Goal: Task Accomplishment & Management: Use online tool/utility

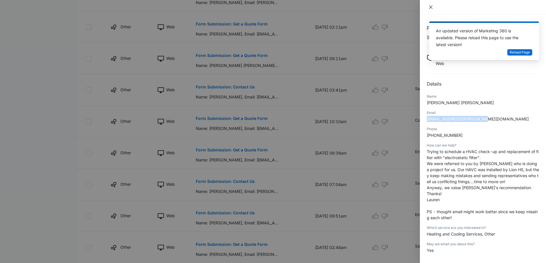
scroll to position [26, 0]
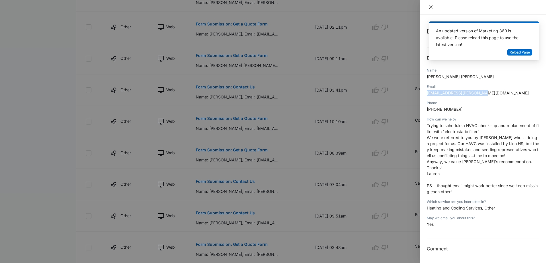
click at [432, 7] on icon "close" at bounding box center [430, 7] width 5 height 5
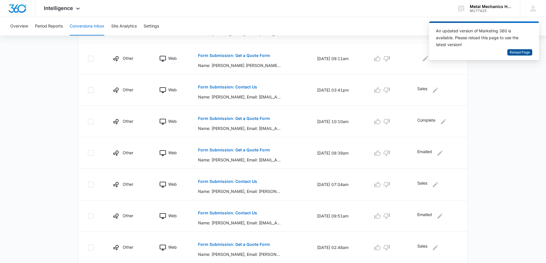
click at [514, 54] on span "Reload Page" at bounding box center [519, 52] width 20 height 5
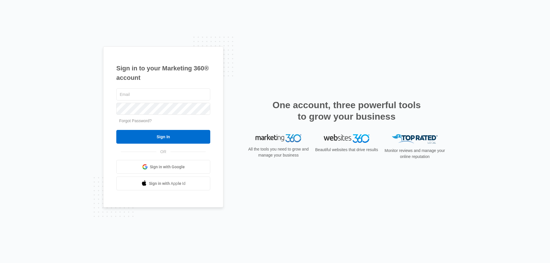
type input "[EMAIL_ADDRESS][DOMAIN_NAME]"
click at [162, 145] on div "[EMAIL_ADDRESS][DOMAIN_NAME] Forgot Password? Sign In OR Sign in with Google Si…" at bounding box center [163, 138] width 94 height 103
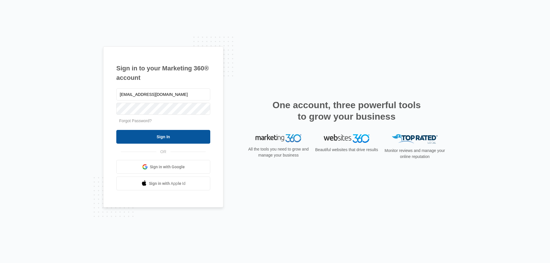
click at [155, 135] on input "Sign In" at bounding box center [163, 137] width 94 height 14
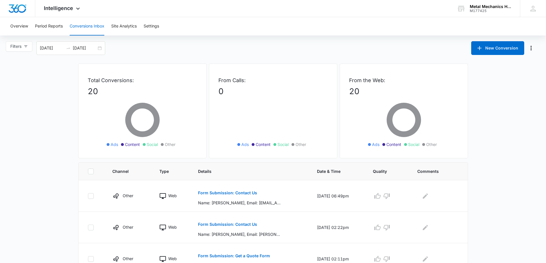
scroll to position [29, 0]
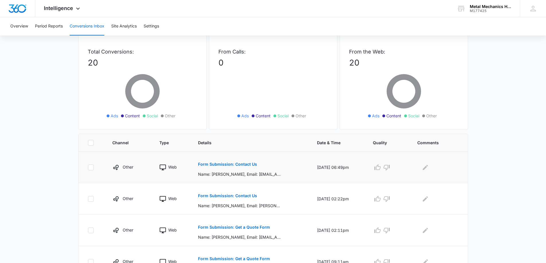
click at [230, 165] on p "Form Submission: Contact Us" at bounding box center [227, 164] width 59 height 4
